Goal: Task Accomplishment & Management: Manage account settings

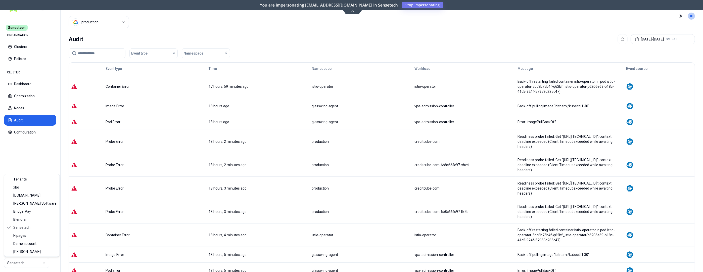
click at [40, 266] on html "Sensetech ORGANISATION Clusters Policies CLUSTER Dashboard Optimization Nodes A…" at bounding box center [351, 136] width 703 height 272
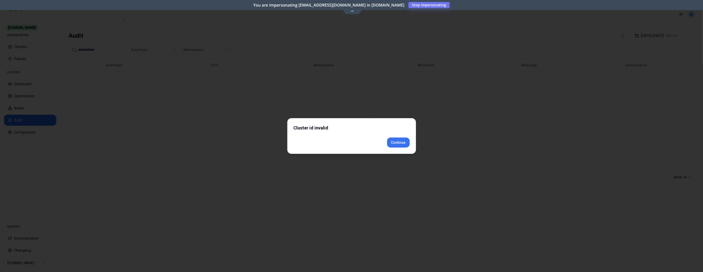
click at [406, 154] on body "Commit.works ORGANISATION Clusters Policies CLUSTER Dashboard Optimization Node…" at bounding box center [351, 136] width 703 height 272
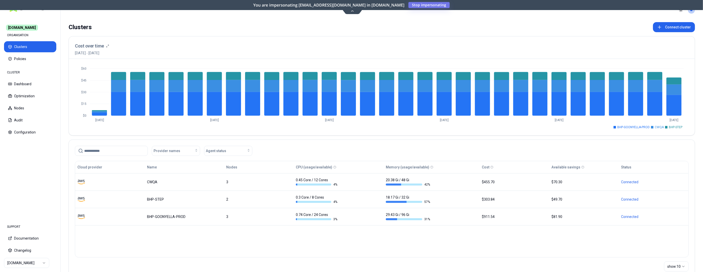
click at [36, 263] on html "Commit.works ORGANISATION Clusters Policies CLUSTER Dashboard Optimization Node…" at bounding box center [351, 136] width 703 height 272
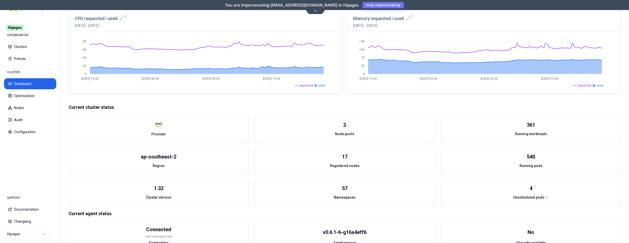
scroll to position [128, 0]
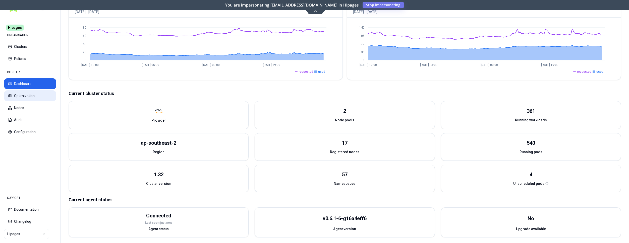
click at [31, 94] on button "Optimization" at bounding box center [30, 95] width 52 height 11
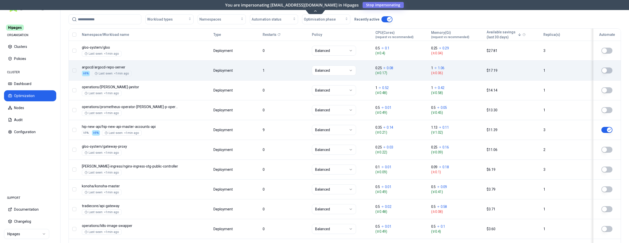
scroll to position [154, 0]
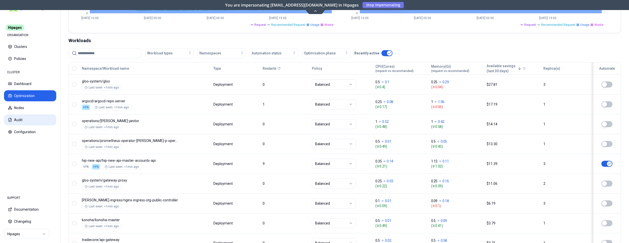
click at [28, 118] on button "Audit" at bounding box center [30, 120] width 52 height 11
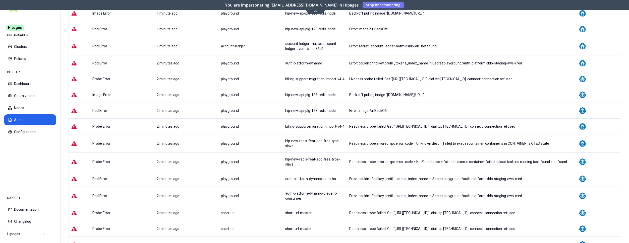
scroll to position [179, 0]
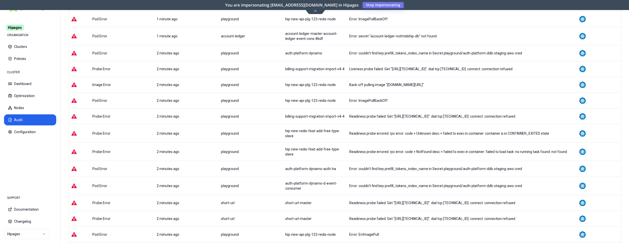
drag, startPoint x: 391, startPoint y: 84, endPoint x: 427, endPoint y: 84, distance: 36.4
click at [427, 84] on div "Back-off pulling image "docker.io/bitnamilegacy/redis-sentinel:6.2.6-debian-10-…" at bounding box center [461, 84] width 225 height 5
copy div "docker.io/bitnamilegacy"
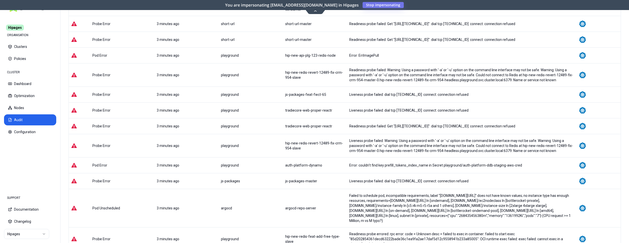
scroll to position [389, 0]
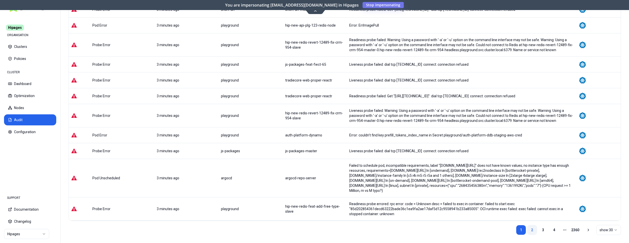
click at [529, 225] on link "2" at bounding box center [532, 230] width 10 height 10
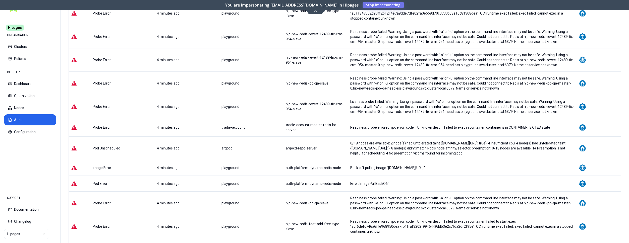
scroll to position [472, 0]
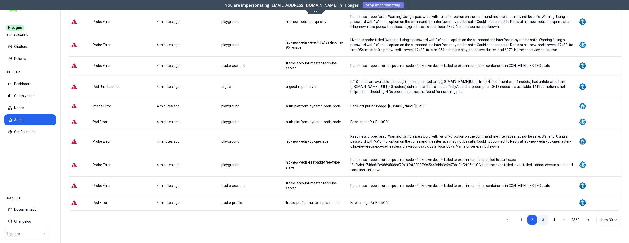
click at [540, 222] on link "3" at bounding box center [543, 220] width 10 height 10
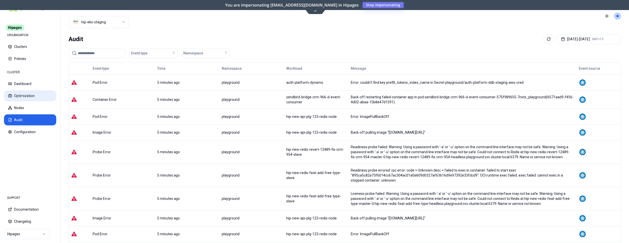
click at [35, 100] on button "Optimization" at bounding box center [30, 95] width 52 height 11
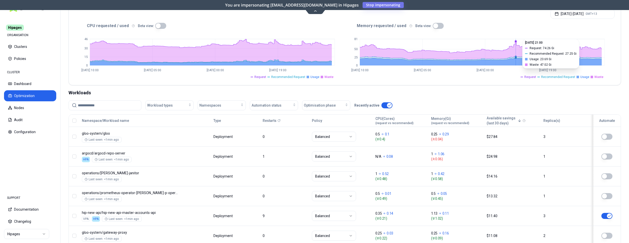
scroll to position [103, 0]
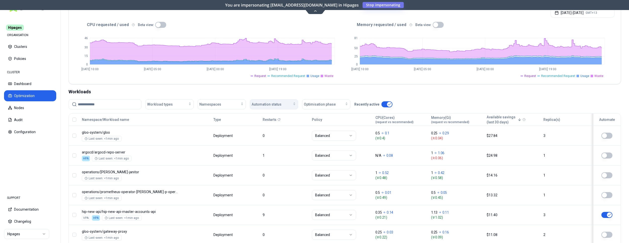
click at [289, 107] on div "Automation status" at bounding box center [274, 104] width 45 height 5
click at [282, 116] on div "on" at bounding box center [275, 116] width 48 height 8
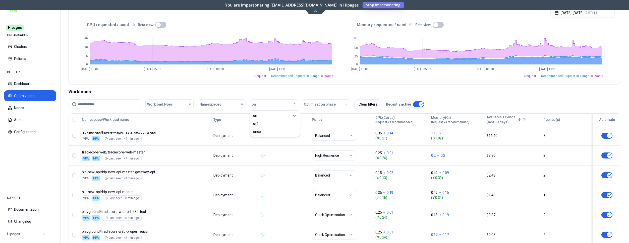
click at [479, 93] on div "Workloads" at bounding box center [345, 91] width 553 height 7
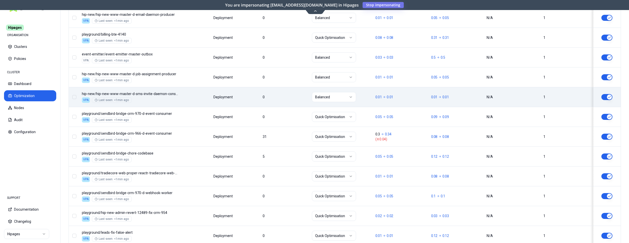
scroll to position [607, 0]
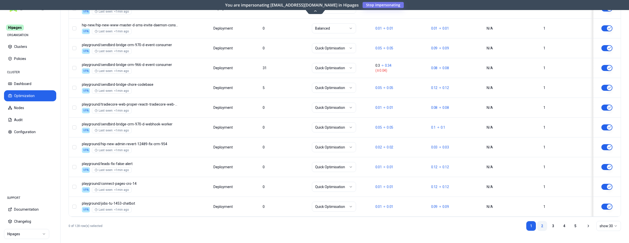
click at [540, 225] on link "2" at bounding box center [542, 226] width 10 height 10
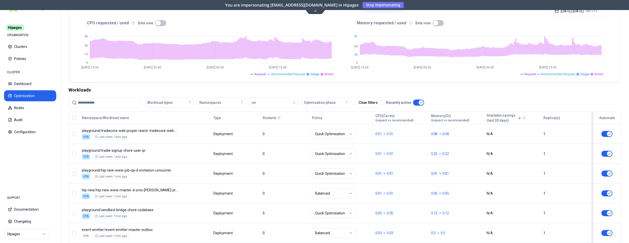
scroll to position [106, 0]
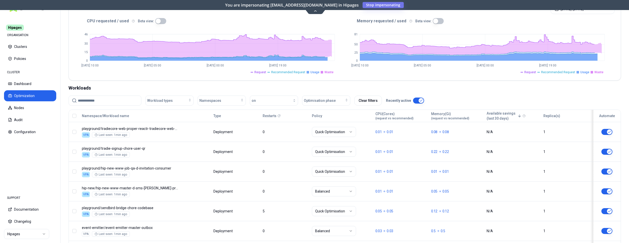
click at [39, 236] on html "Hipages ORGANISATION Clusters Policies CLUSTER Dashboard Optimization Nodes Aud…" at bounding box center [314, 121] width 629 height 243
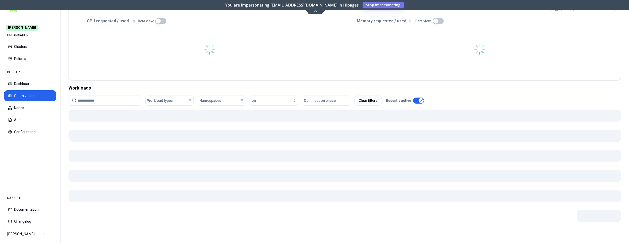
scroll to position [104, 0]
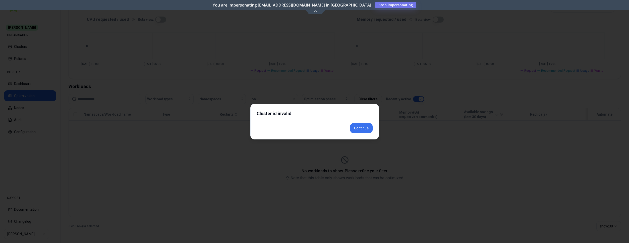
click at [361, 134] on div "Cluster id invalid Continue" at bounding box center [315, 122] width 129 height 36
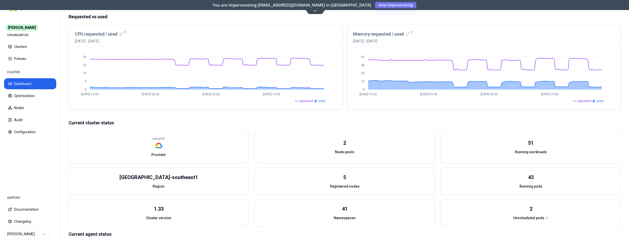
scroll to position [51, 0]
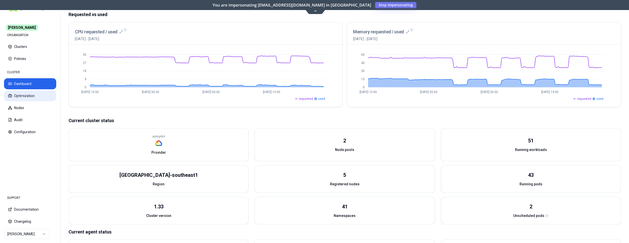
click at [33, 101] on button "Optimization" at bounding box center [30, 95] width 52 height 11
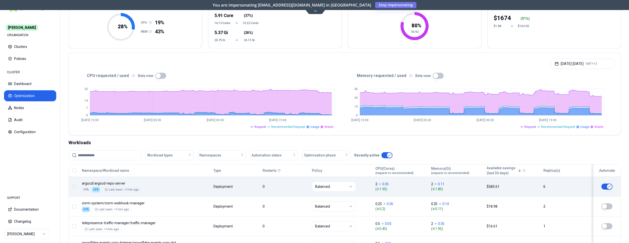
scroll to position [51, 0]
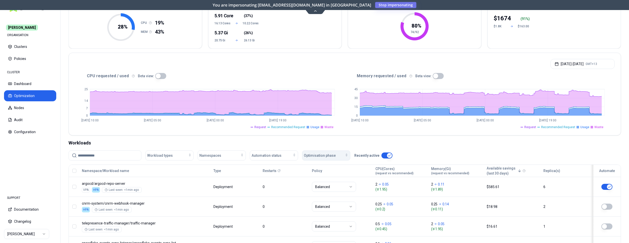
click at [337, 157] on div "Optimisation phase" at bounding box center [326, 155] width 45 height 5
click at [285, 155] on div "Automation status" at bounding box center [274, 155] width 45 height 5
click at [281, 165] on div "on" at bounding box center [275, 167] width 48 height 8
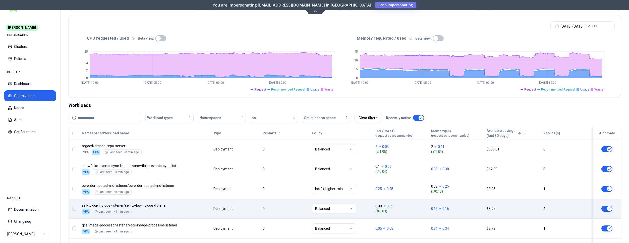
scroll to position [26, 0]
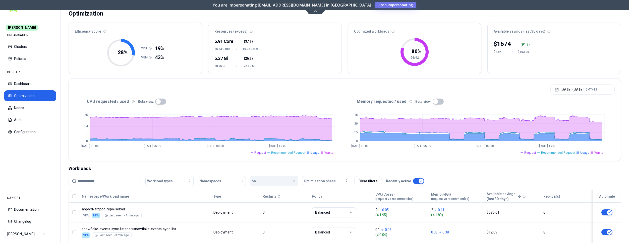
click at [287, 182] on div "button" at bounding box center [276, 181] width 40 height 4
click at [276, 201] on div "off" at bounding box center [275, 201] width 48 height 8
click at [155, 101] on button "button" at bounding box center [160, 102] width 11 height 6
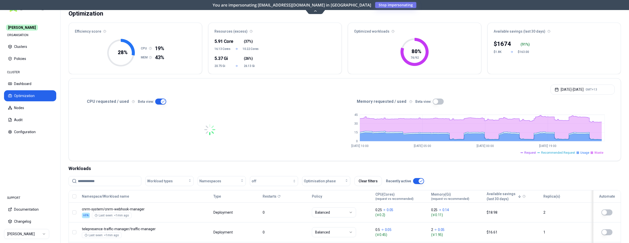
click at [433, 102] on button "button" at bounding box center [438, 102] width 11 height 6
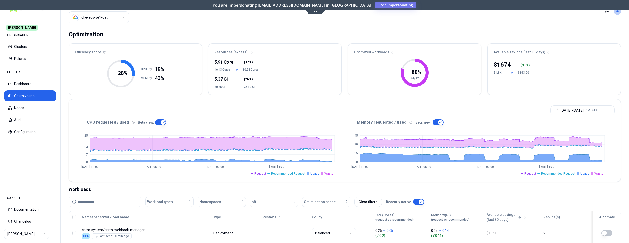
scroll to position [0, 0]
